Goal: Information Seeking & Learning: Learn about a topic

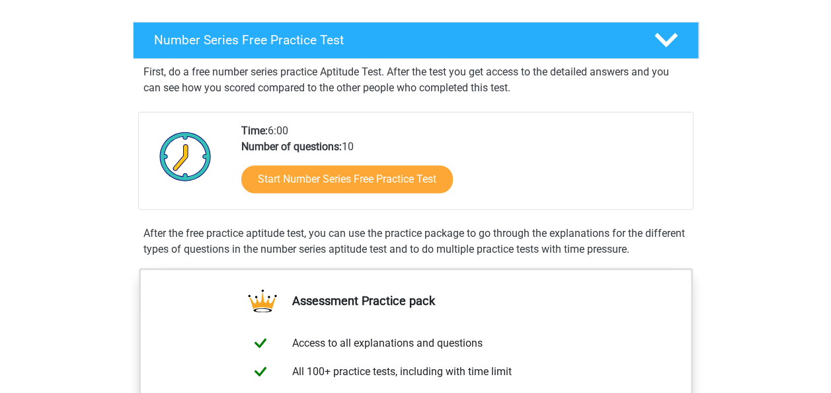
scroll to position [202, 0]
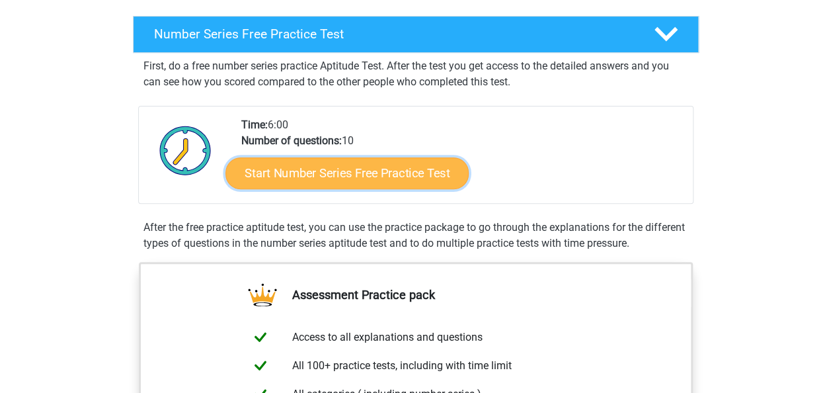
click at [412, 167] on link "Start Number Series Free Practice Test" at bounding box center [346, 173] width 243 height 32
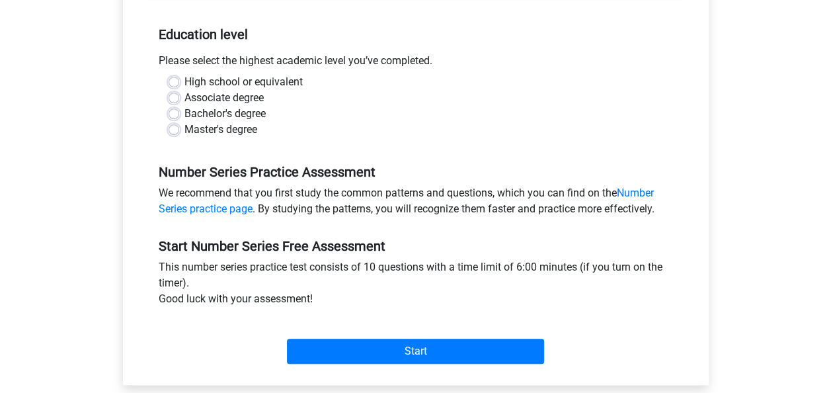
scroll to position [260, 0]
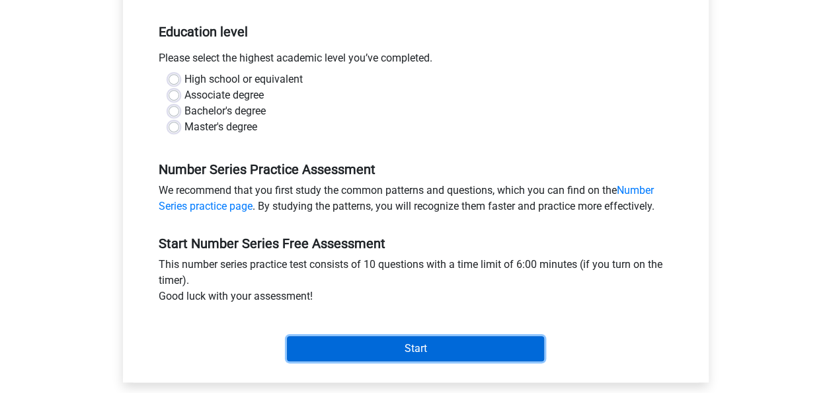
click at [459, 350] on input "Start" at bounding box center [415, 348] width 257 height 25
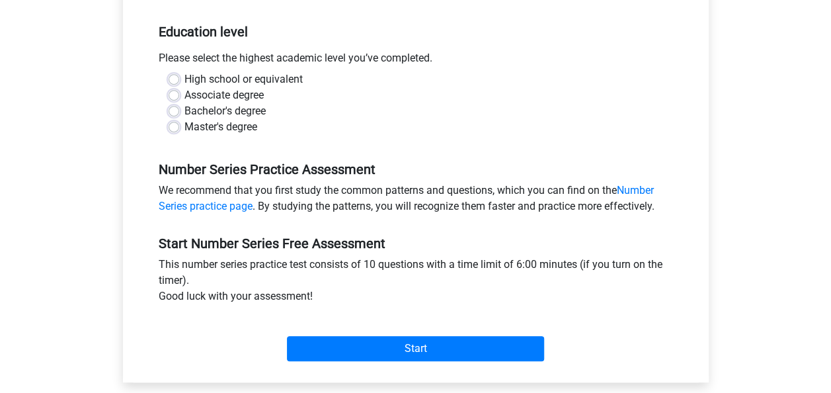
click at [375, 82] on div "High school or equivalent" at bounding box center [416, 79] width 494 height 16
click at [184, 110] on label "Bachelor's degree" at bounding box center [224, 111] width 81 height 16
click at [178, 110] on input "Bachelor's degree" at bounding box center [174, 109] width 11 height 13
radio input "true"
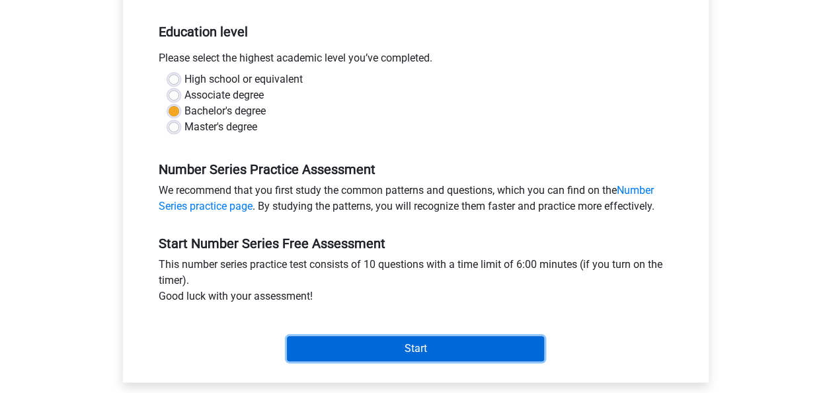
click at [422, 342] on input "Start" at bounding box center [415, 348] width 257 height 25
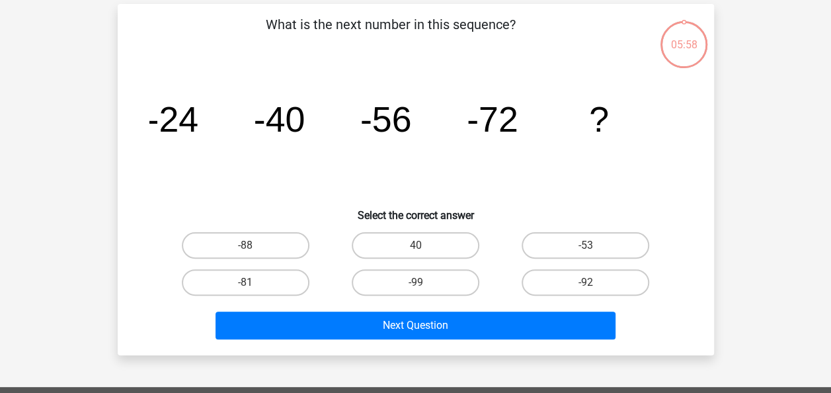
scroll to position [59, 0]
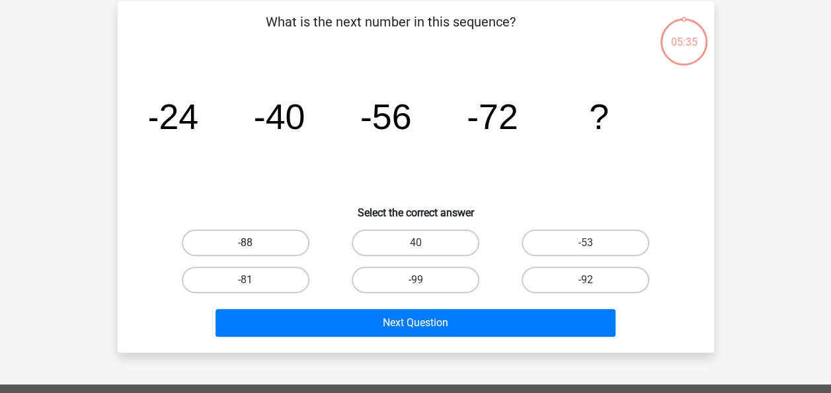
click at [274, 238] on label "-88" at bounding box center [246, 242] width 128 height 26
click at [254, 243] on input "-88" at bounding box center [249, 247] width 9 height 9
radio input "true"
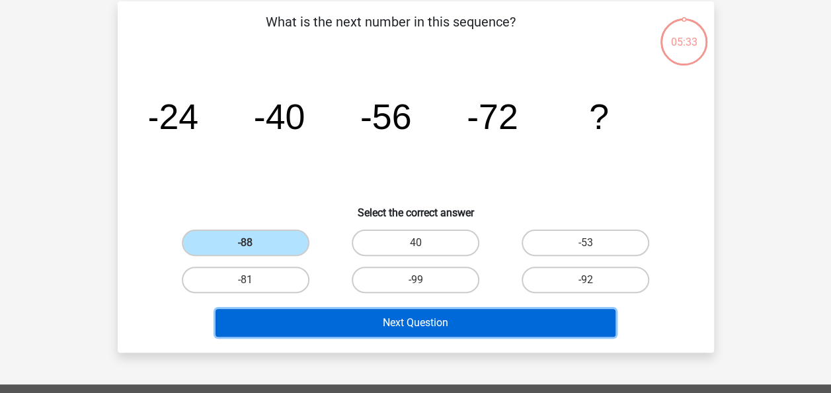
click at [423, 319] on button "Next Question" at bounding box center [416, 323] width 400 height 28
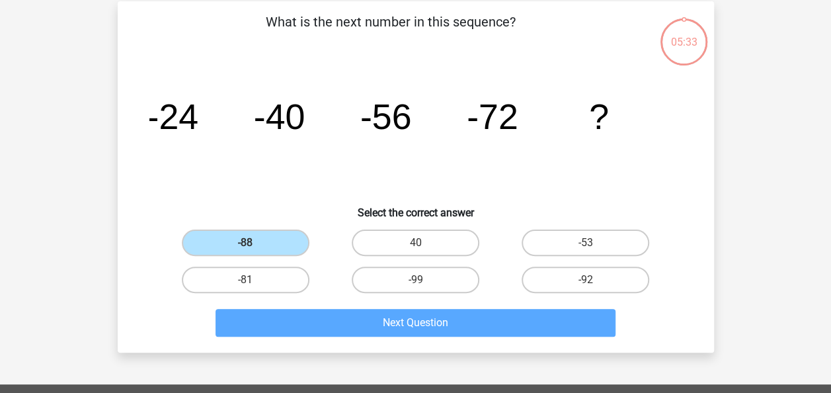
scroll to position [61, 0]
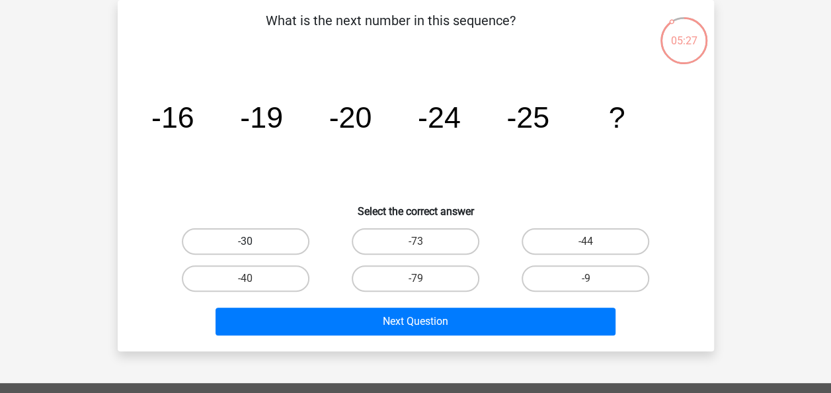
click at [246, 231] on label "-30" at bounding box center [246, 241] width 128 height 26
click at [246, 241] on input "-30" at bounding box center [249, 245] width 9 height 9
radio input "true"
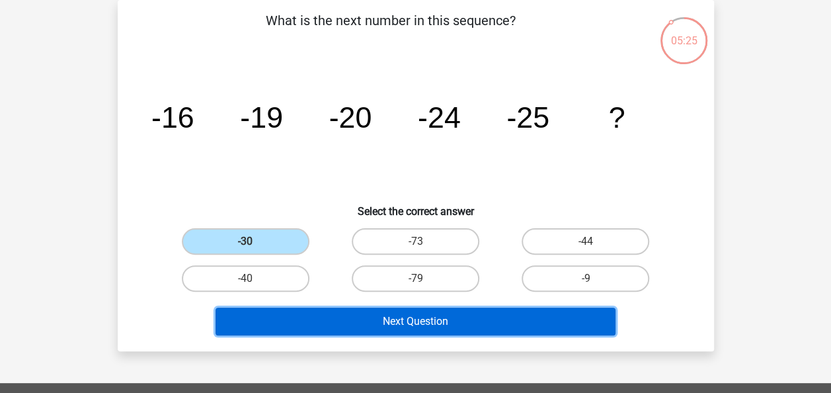
click at [438, 321] on button "Next Question" at bounding box center [416, 321] width 400 height 28
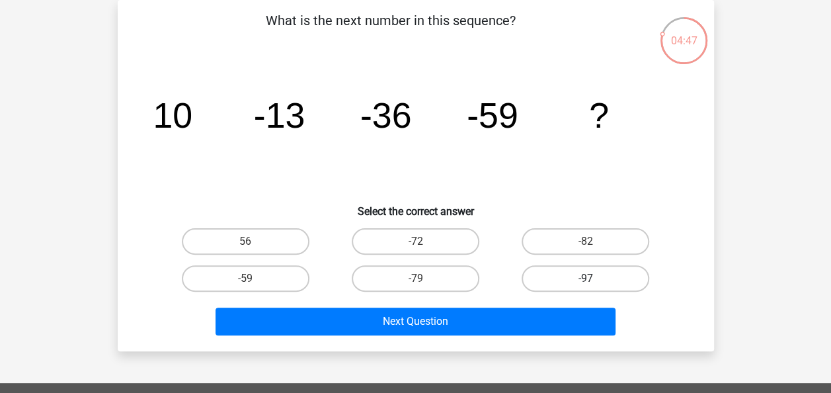
click at [625, 280] on label "-97" at bounding box center [586, 278] width 128 height 26
click at [594, 280] on input "-97" at bounding box center [590, 282] width 9 height 9
radio input "true"
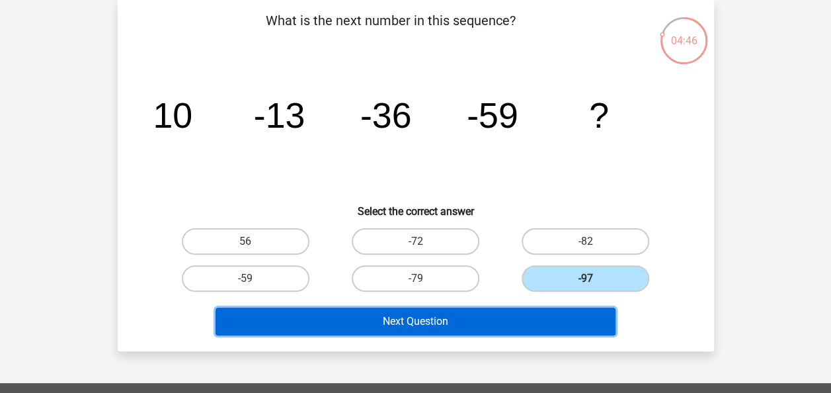
click at [452, 313] on button "Next Question" at bounding box center [416, 321] width 400 height 28
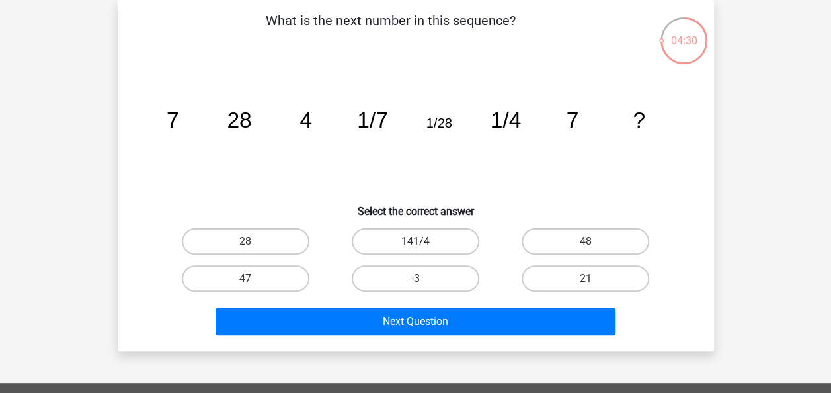
click at [409, 243] on label "141/4" at bounding box center [416, 241] width 128 height 26
click at [415, 243] on input "141/4" at bounding box center [419, 245] width 9 height 9
radio input "true"
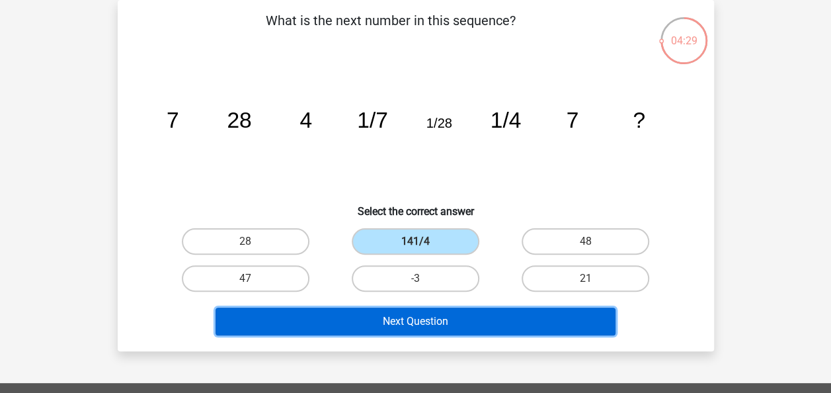
click at [412, 325] on button "Next Question" at bounding box center [416, 321] width 400 height 28
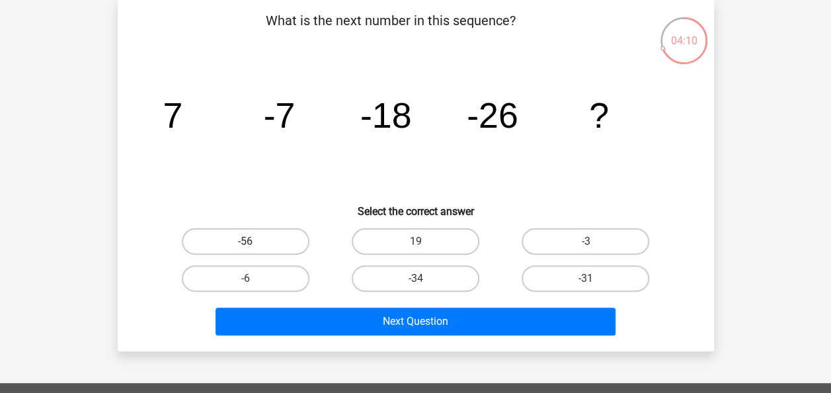
click at [264, 241] on label "-56" at bounding box center [246, 241] width 128 height 26
click at [254, 241] on input "-56" at bounding box center [249, 245] width 9 height 9
radio input "true"
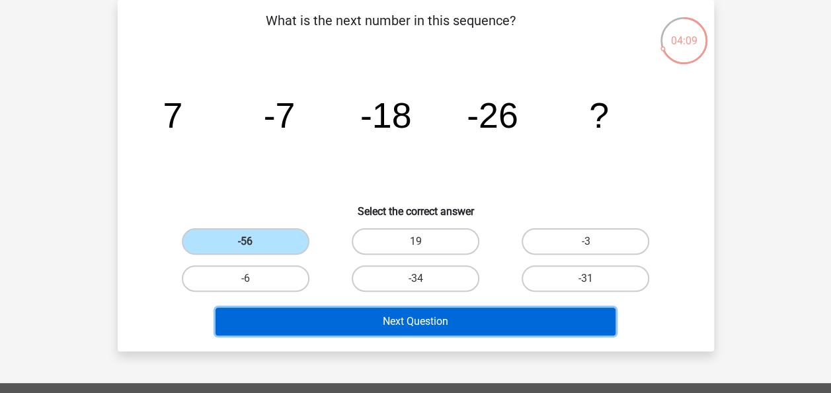
click at [443, 325] on button "Next Question" at bounding box center [416, 321] width 400 height 28
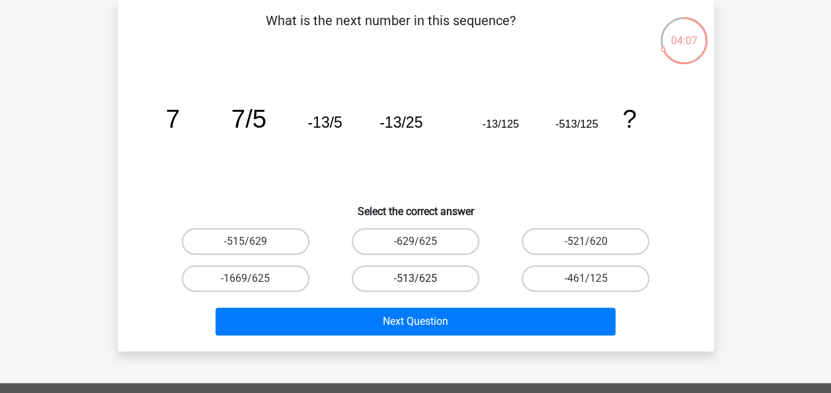
click at [426, 275] on label "-513/625" at bounding box center [416, 278] width 128 height 26
click at [424, 278] on input "-513/625" at bounding box center [419, 282] width 9 height 9
radio input "true"
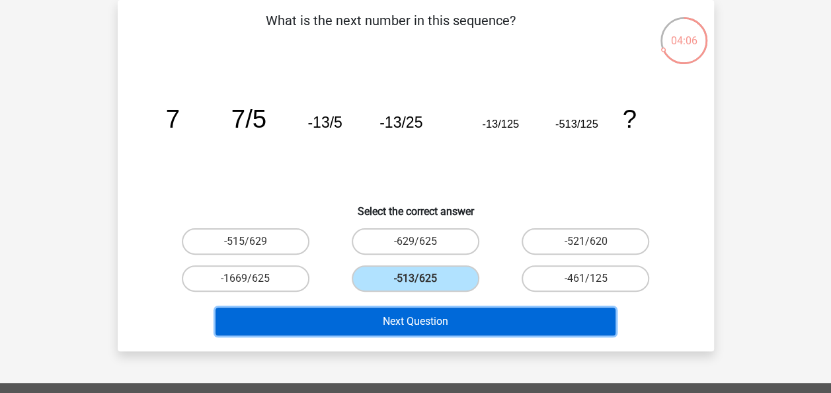
click at [438, 313] on button "Next Question" at bounding box center [416, 321] width 400 height 28
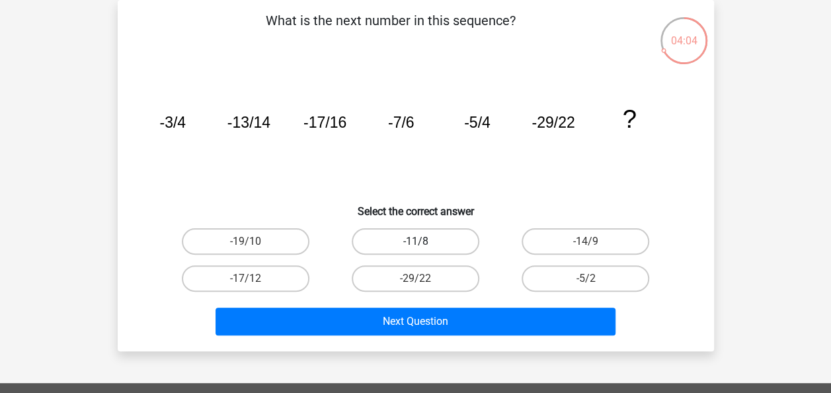
click at [428, 239] on label "-11/8" at bounding box center [416, 241] width 128 height 26
click at [424, 241] on input "-11/8" at bounding box center [419, 245] width 9 height 9
radio input "true"
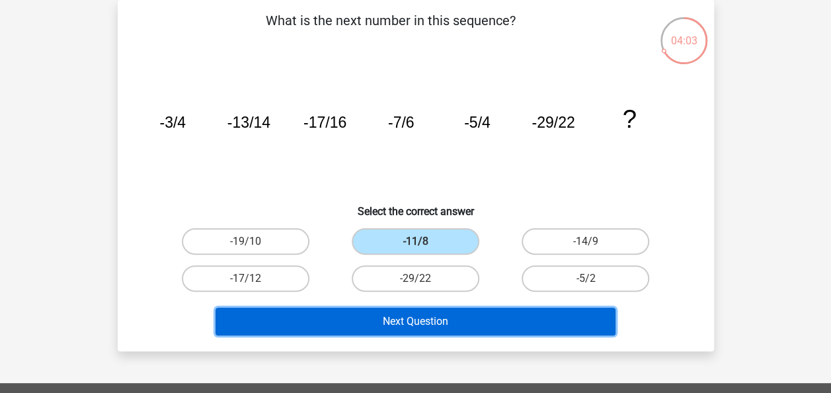
click at [452, 321] on button "Next Question" at bounding box center [416, 321] width 400 height 28
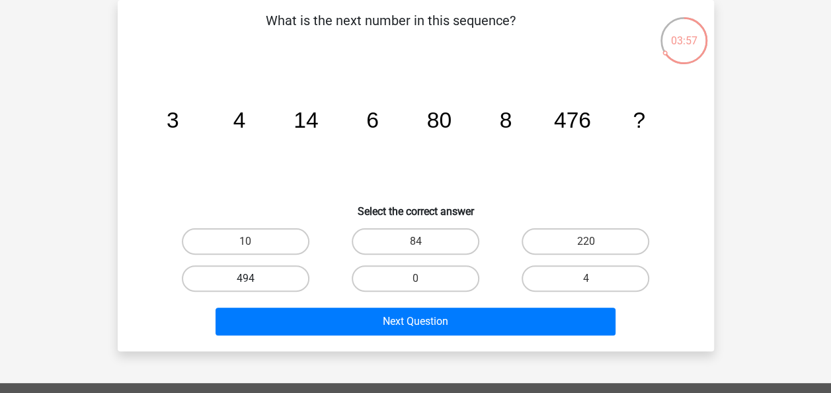
click at [258, 282] on label "494" at bounding box center [246, 278] width 128 height 26
click at [254, 282] on input "494" at bounding box center [249, 282] width 9 height 9
radio input "true"
click at [416, 240] on label "84" at bounding box center [416, 241] width 128 height 26
click at [416, 241] on input "84" at bounding box center [419, 245] width 9 height 9
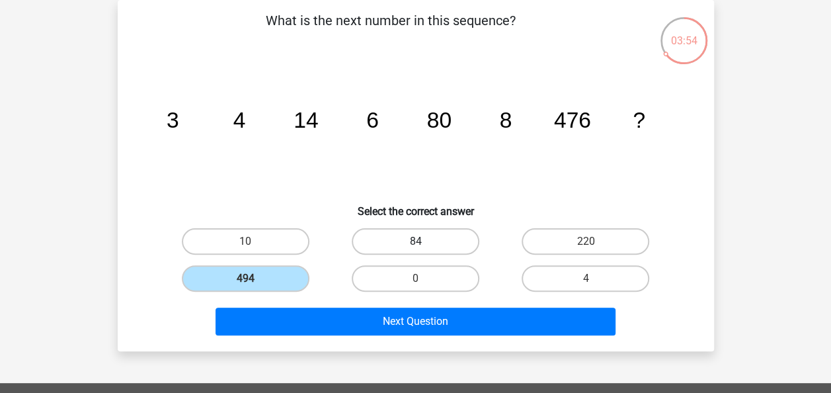
radio input "true"
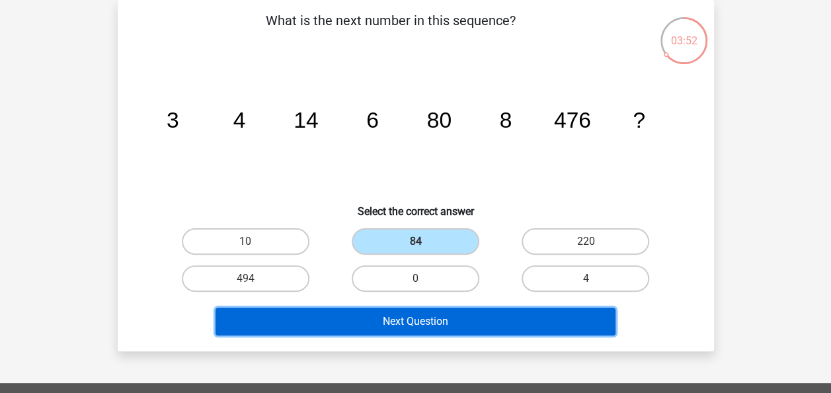
click at [436, 321] on button "Next Question" at bounding box center [416, 321] width 400 height 28
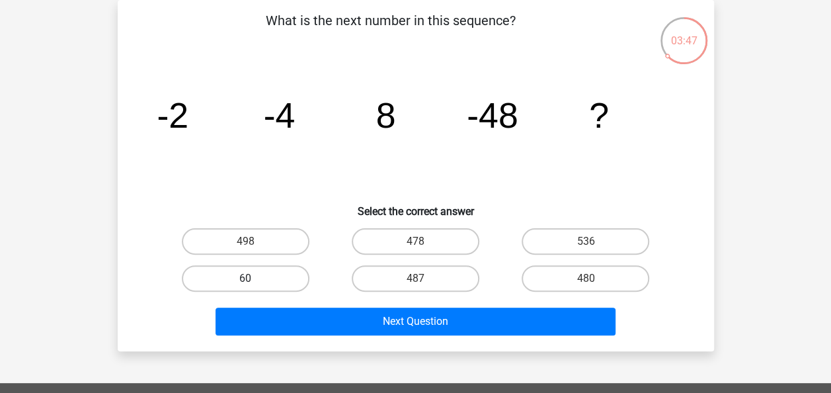
click at [267, 270] on label "60" at bounding box center [246, 278] width 128 height 26
click at [254, 278] on input "60" at bounding box center [249, 282] width 9 height 9
radio input "true"
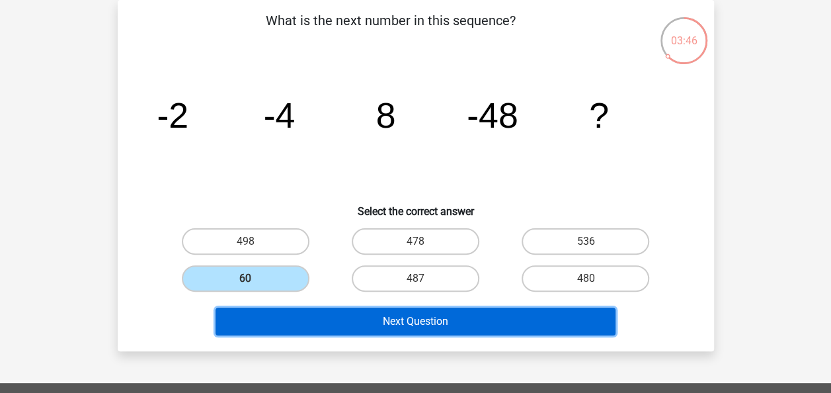
click at [428, 315] on button "Next Question" at bounding box center [416, 321] width 400 height 28
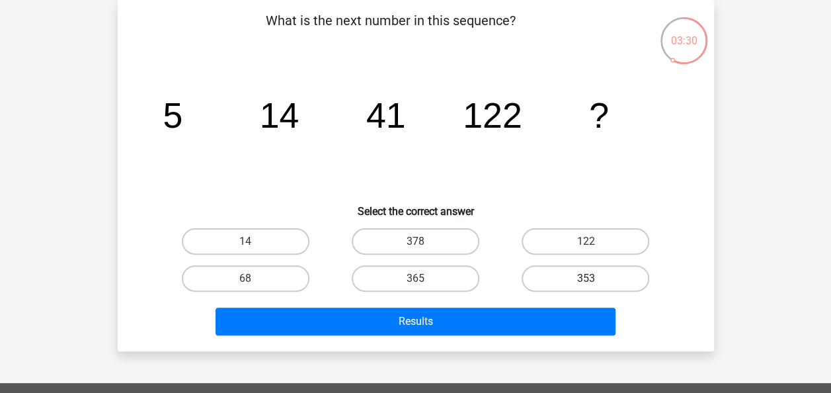
click at [568, 278] on label "353" at bounding box center [586, 278] width 128 height 26
click at [586, 278] on input "353" at bounding box center [590, 282] width 9 height 9
radio input "true"
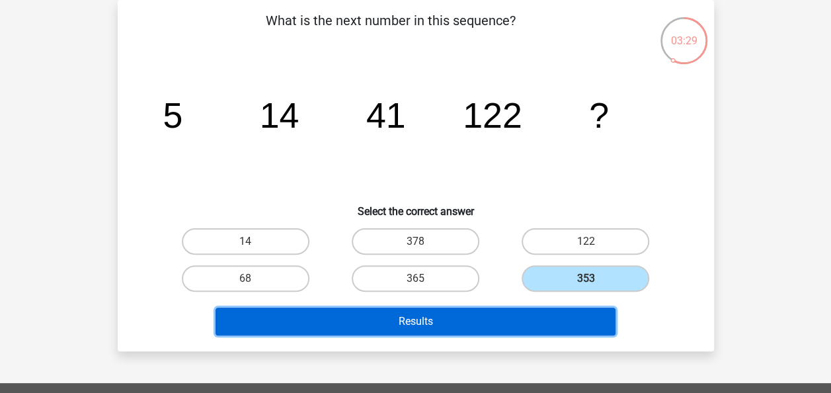
click at [446, 318] on button "Results" at bounding box center [416, 321] width 400 height 28
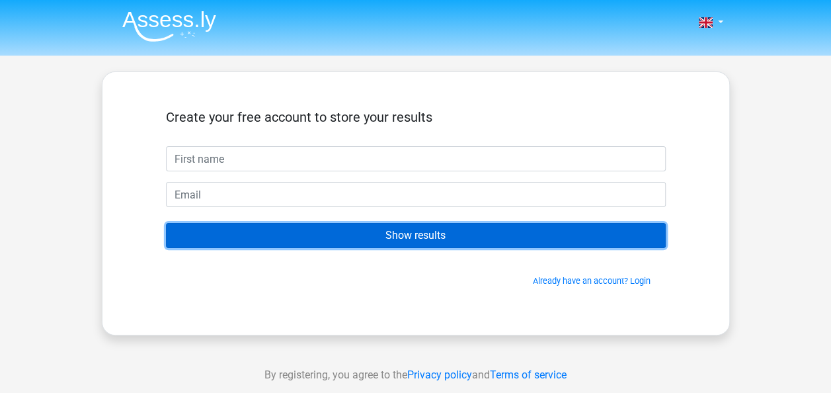
click at [426, 238] on input "Show results" at bounding box center [416, 235] width 500 height 25
